Goal: Transaction & Acquisition: Purchase product/service

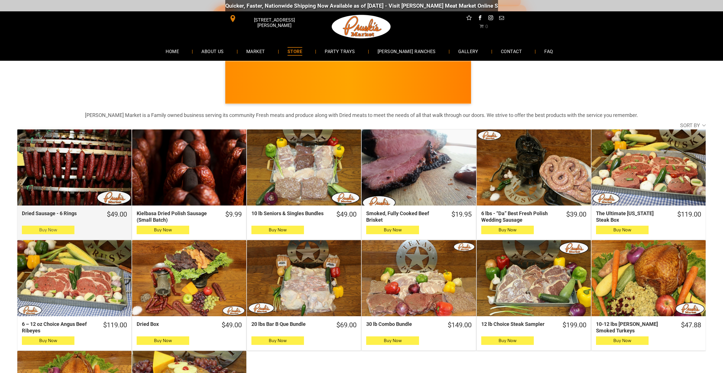
click at [67, 229] on button "Buy Now" at bounding box center [48, 230] width 53 height 9
click at [33, 231] on button "Buy Now" at bounding box center [48, 230] width 53 height 9
click at [43, 232] on span "Buy Now" at bounding box center [48, 229] width 18 height 5
